Goal: Task Accomplishment & Management: Use online tool/utility

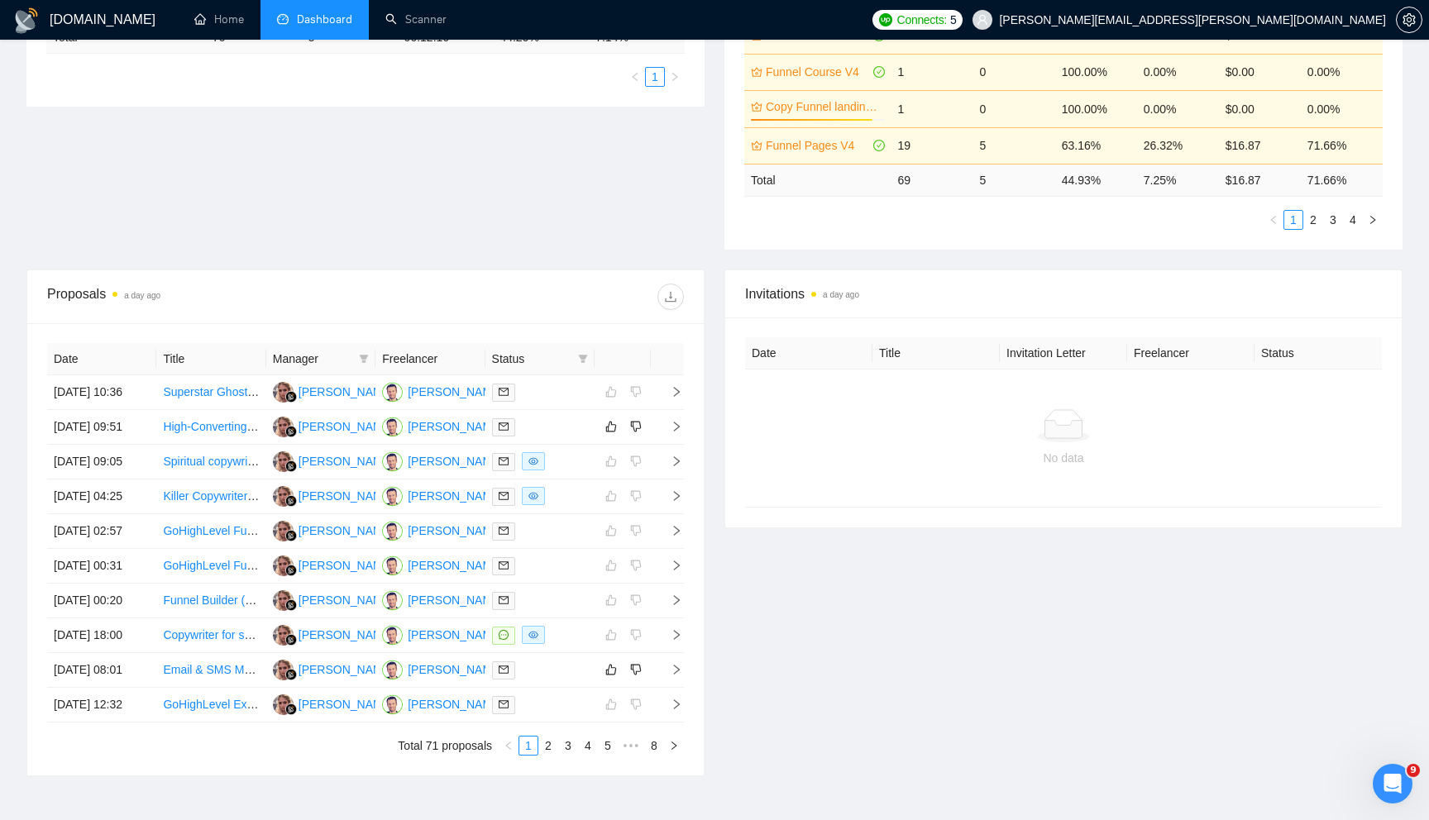
scroll to position [418, 0]
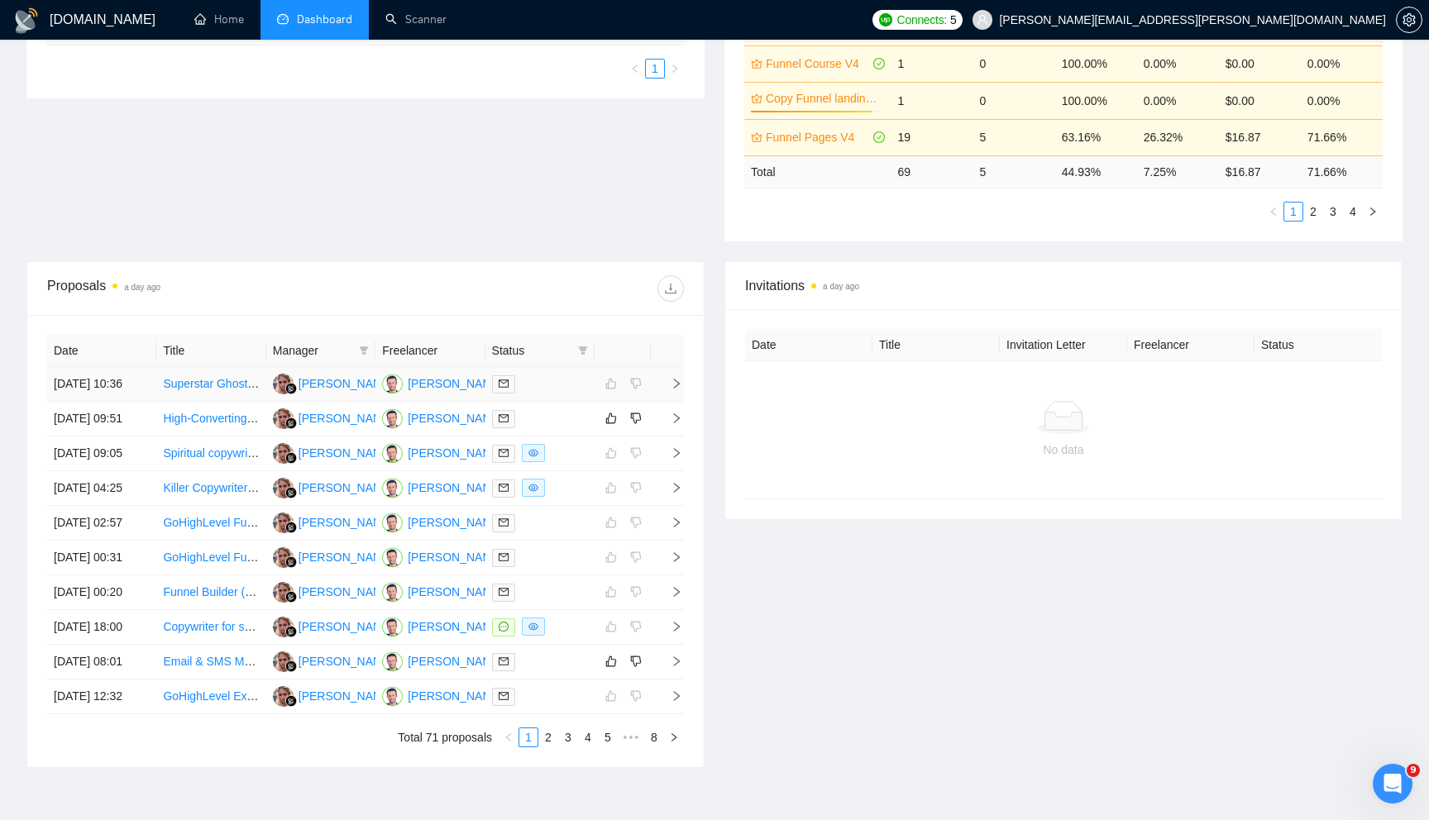
click at [679, 389] on icon "right" at bounding box center [676, 384] width 12 height 12
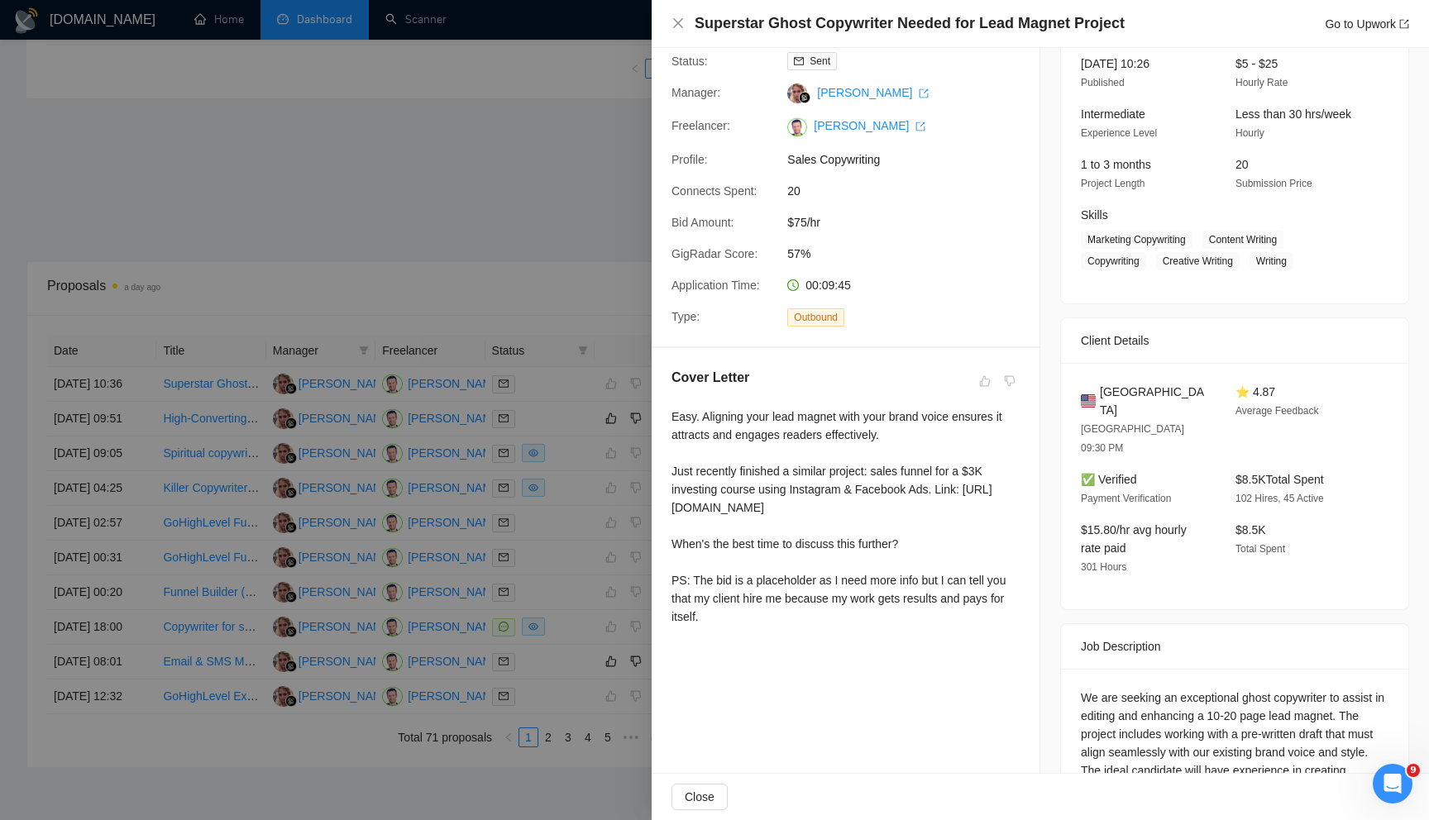
scroll to position [0, 0]
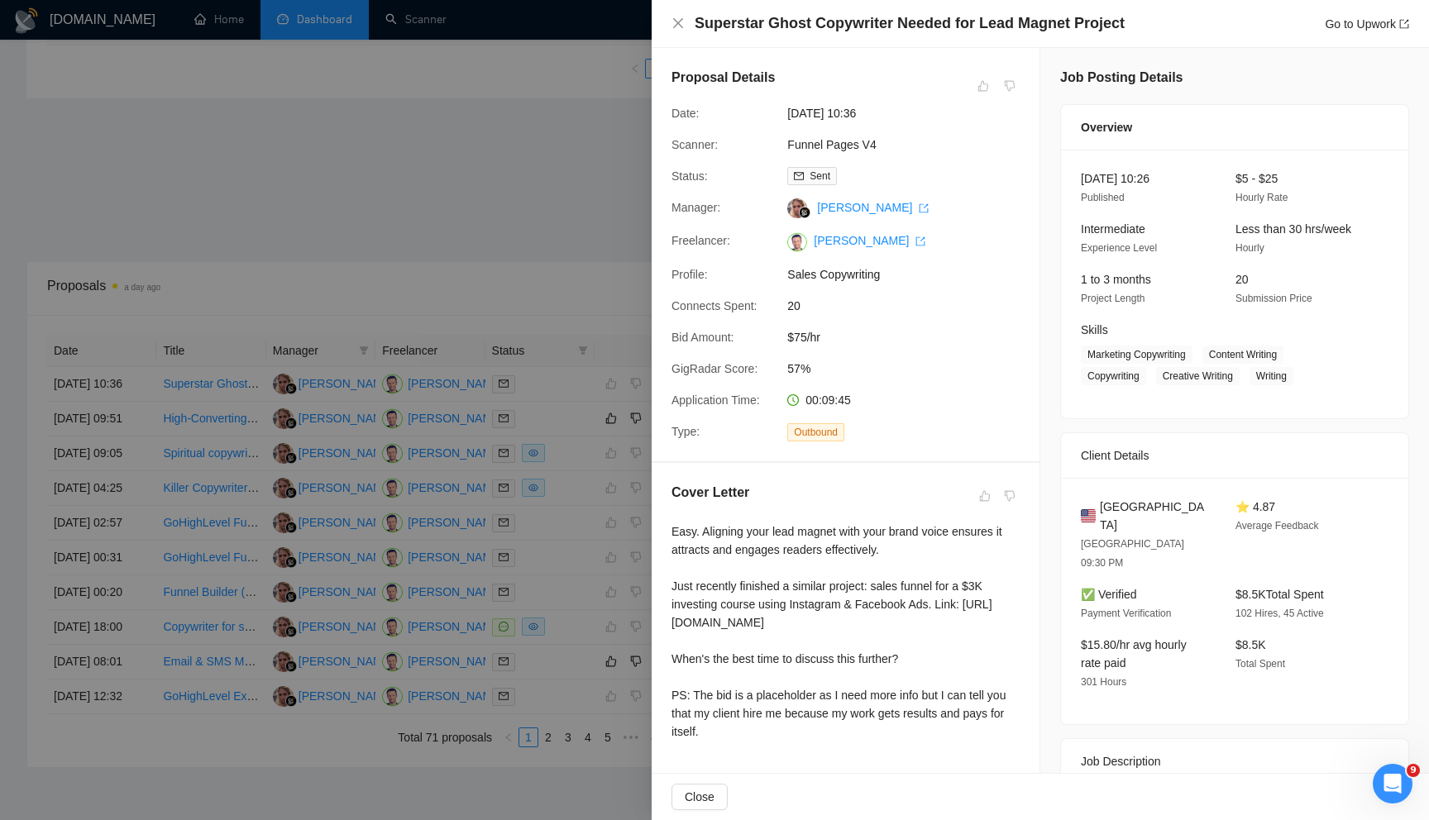
click at [438, 315] on div at bounding box center [714, 410] width 1429 height 820
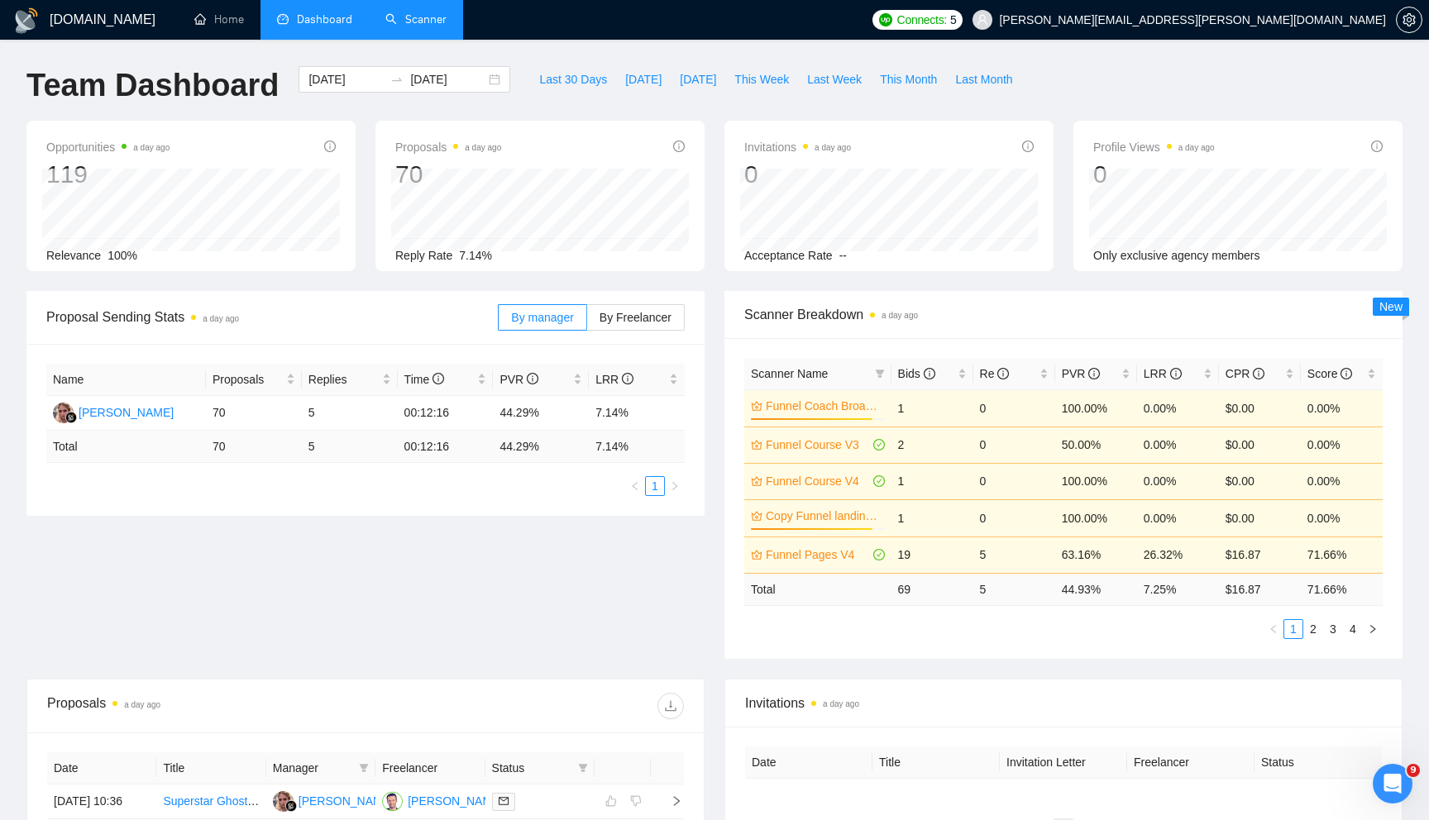
click at [407, 18] on link "Scanner" at bounding box center [415, 19] width 61 height 14
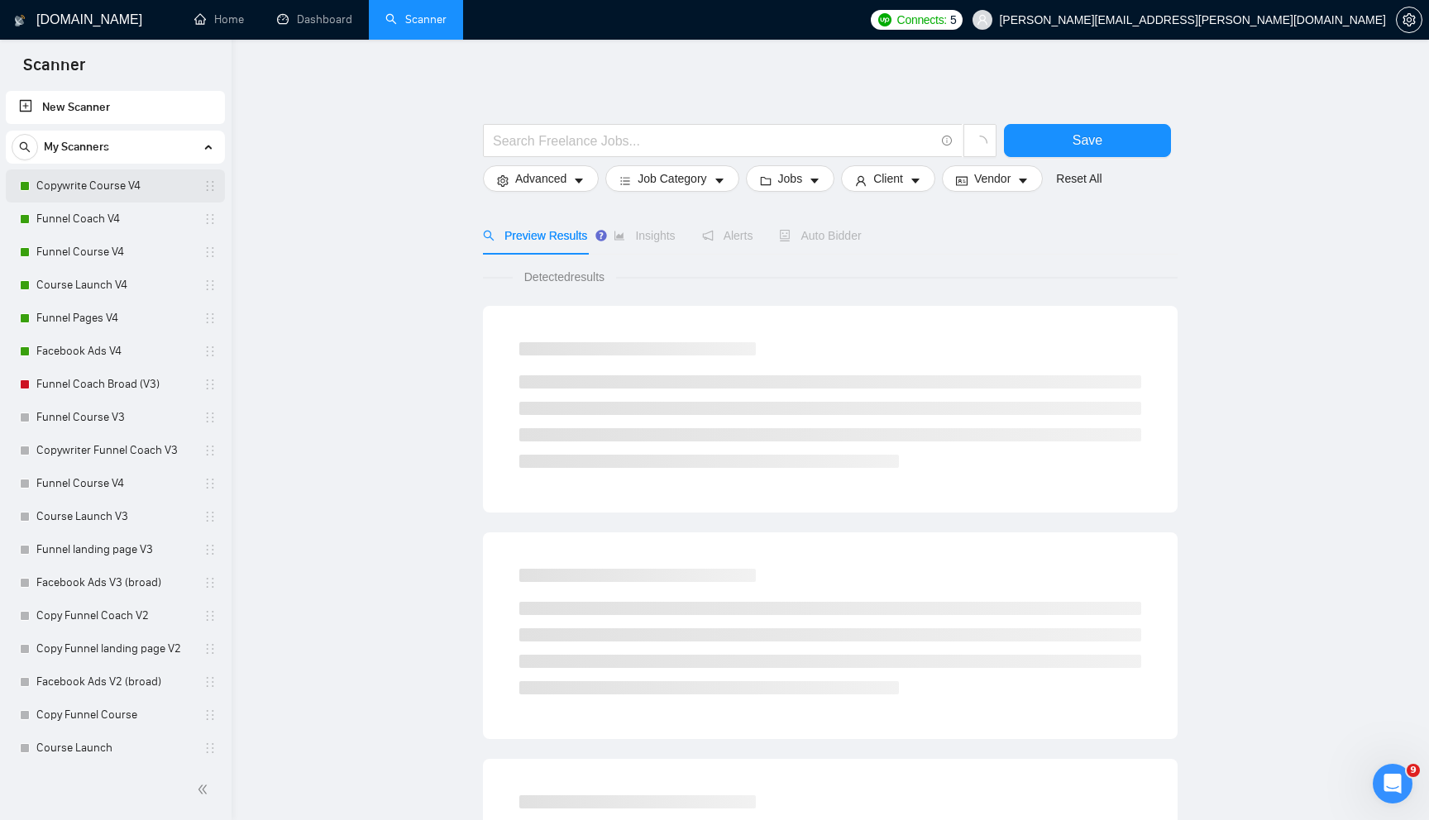
click at [142, 184] on link "Copywrite Course V4" at bounding box center [114, 185] width 157 height 33
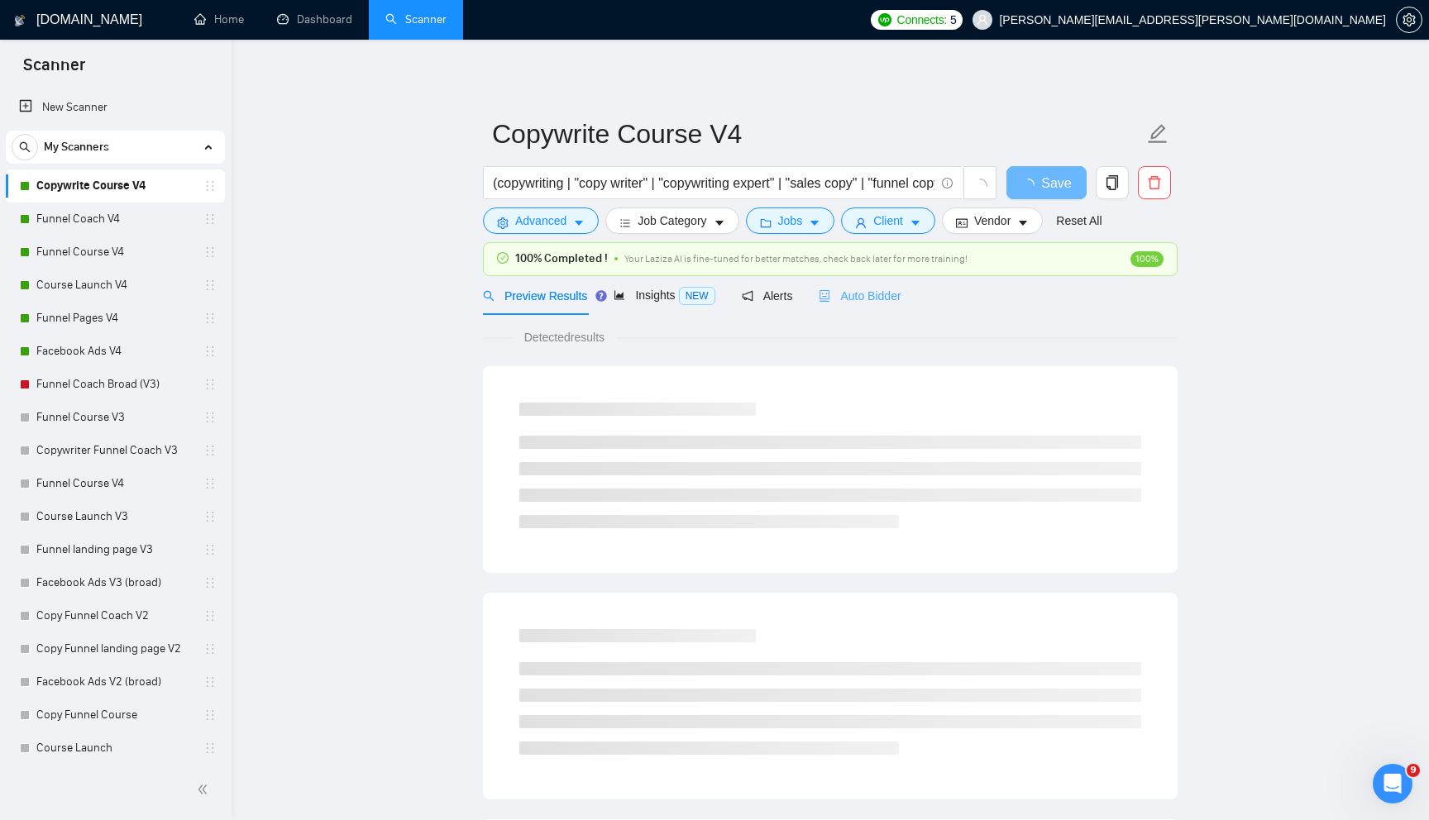
click at [890, 309] on div "Auto Bidder" at bounding box center [859, 295] width 82 height 39
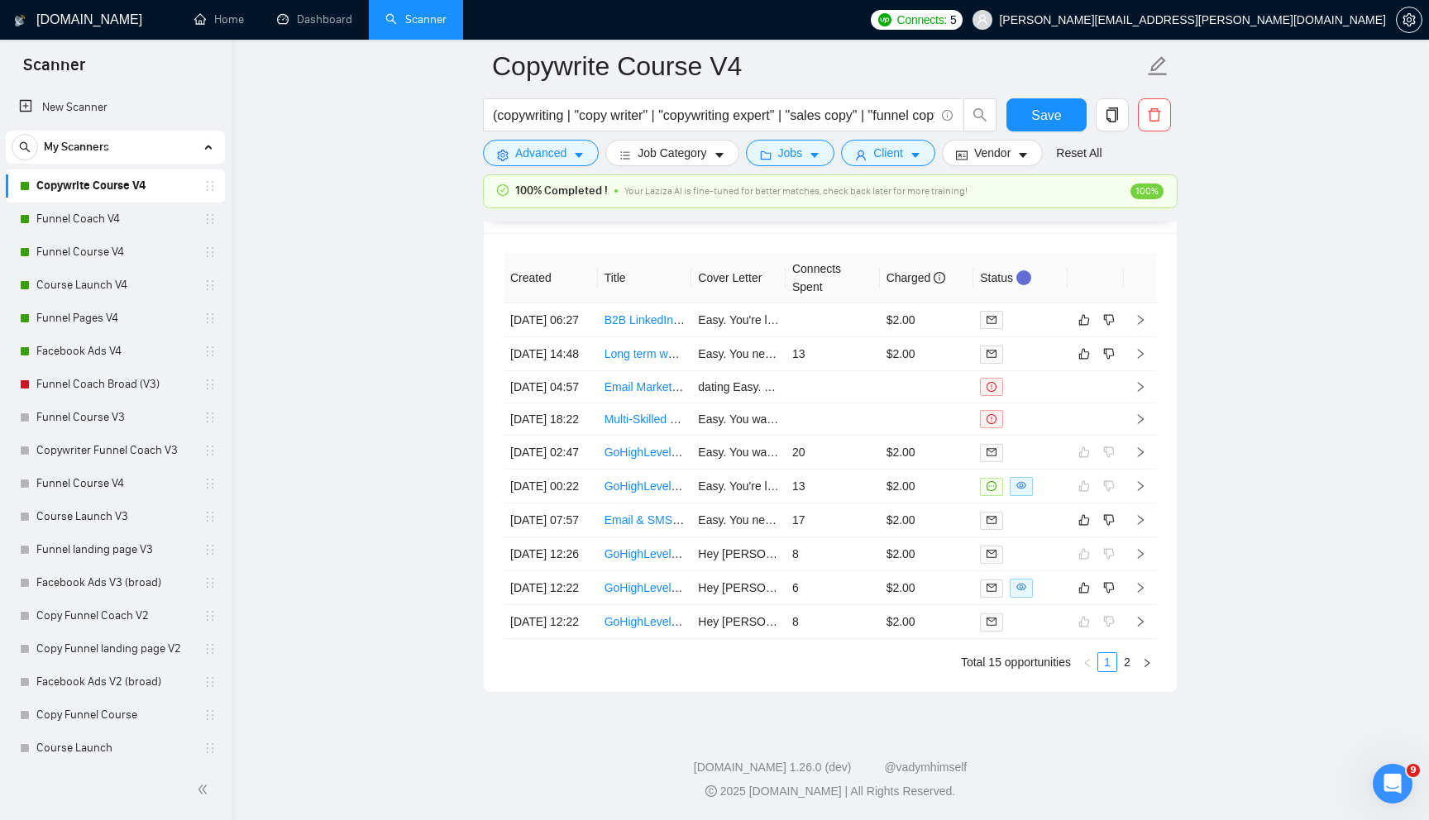
scroll to position [4214, 0]
click at [621, 459] on link "GoHighLevel Funnel Builder Needed" at bounding box center [698, 452] width 188 height 13
